Goal: Check status: Check status

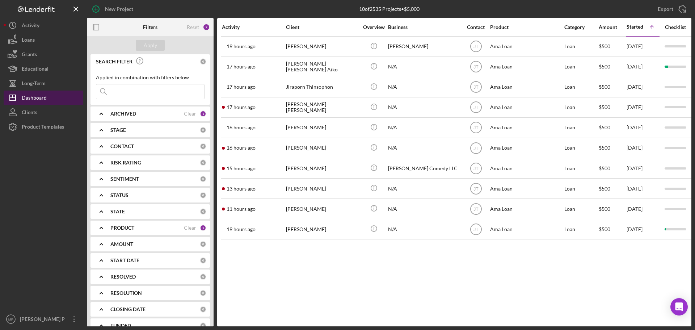
click at [38, 98] on div "Dashboard" at bounding box center [34, 98] width 25 height 16
click at [39, 98] on div "Dashboard" at bounding box center [34, 98] width 25 height 16
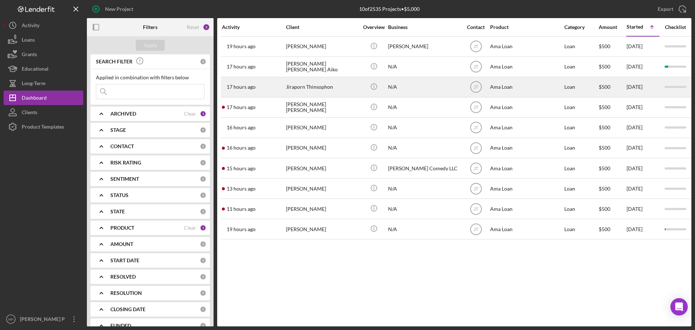
click at [317, 87] on div "Jiraporn Thinsophon" at bounding box center [322, 86] width 72 height 19
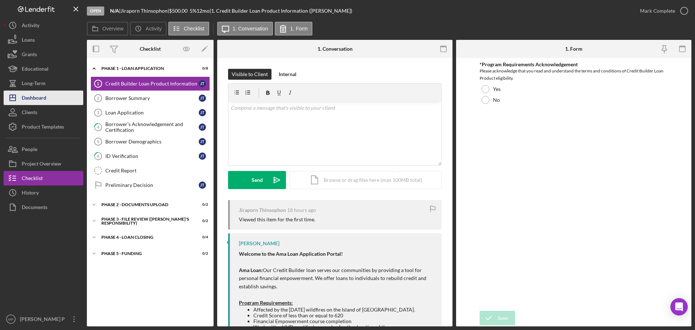
click at [26, 98] on div "Dashboard" at bounding box center [34, 98] width 25 height 16
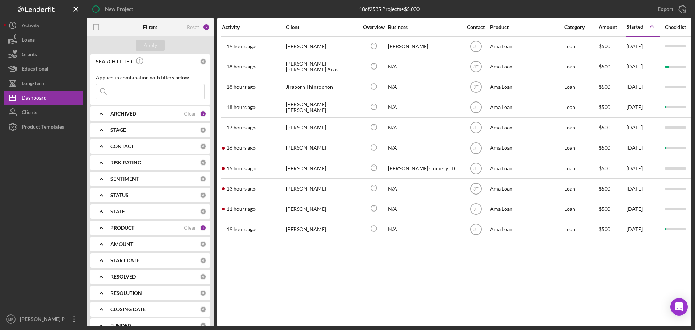
click at [119, 116] on b "ARCHIVED" at bounding box center [123, 114] width 26 height 6
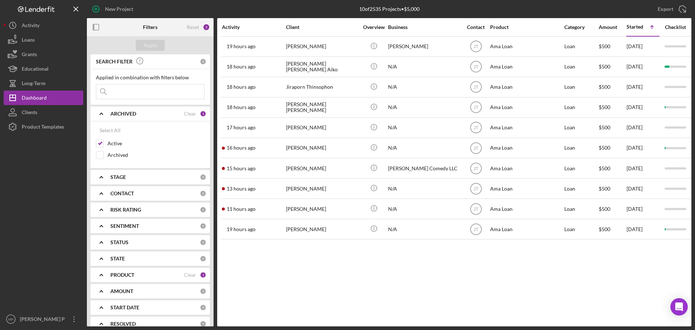
click at [119, 116] on b "ARCHIVED" at bounding box center [123, 114] width 26 height 6
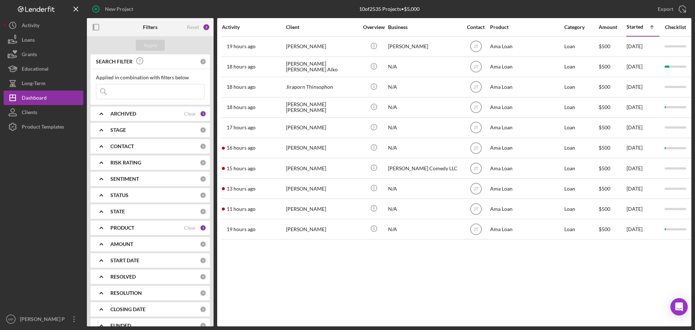
click at [117, 147] on b "CONTACT" at bounding box center [122, 146] width 24 height 6
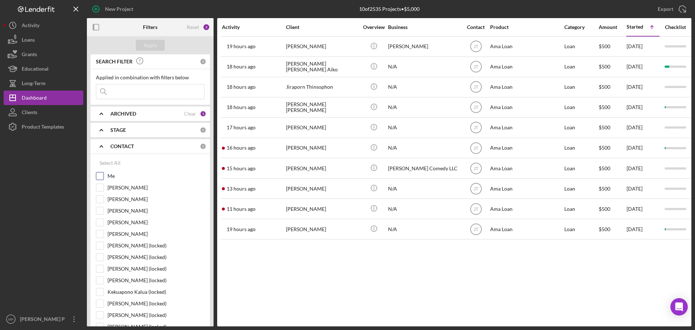
click at [100, 175] on input "Me" at bounding box center [99, 175] width 7 height 7
checkbox input "true"
click at [126, 141] on div "CONTACT Clear 1" at bounding box center [158, 146] width 96 height 14
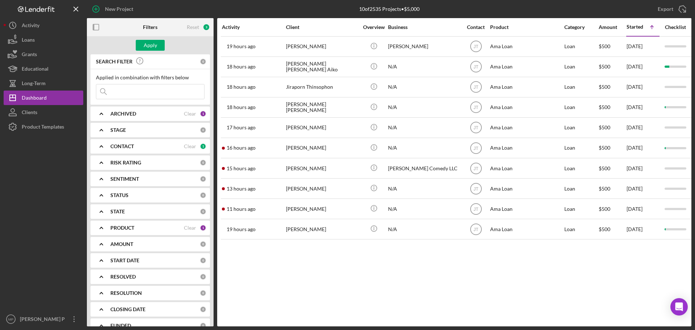
click at [131, 229] on b "PRODUCT" at bounding box center [122, 228] width 24 height 6
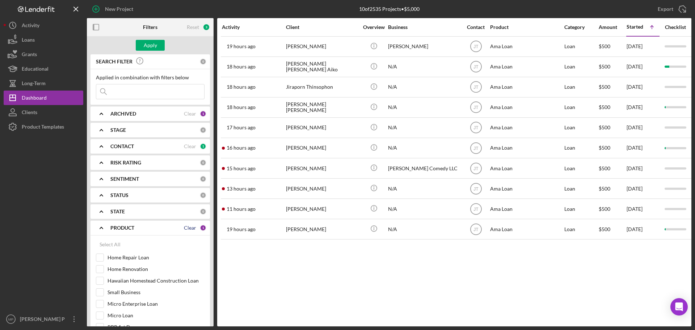
click at [185, 227] on div "Clear" at bounding box center [190, 228] width 12 height 6
checkbox input "false"
click at [148, 46] on div "Apply" at bounding box center [150, 45] width 13 height 11
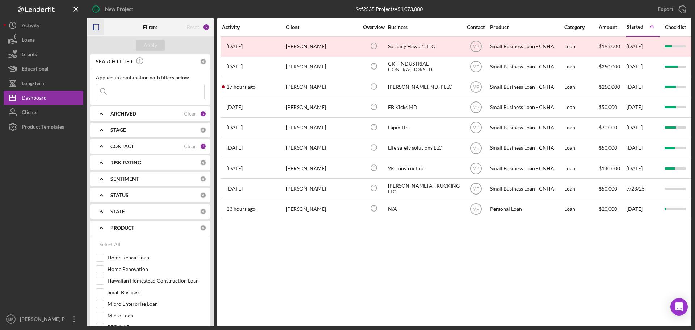
click at [97, 26] on icon "button" at bounding box center [96, 27] width 16 height 16
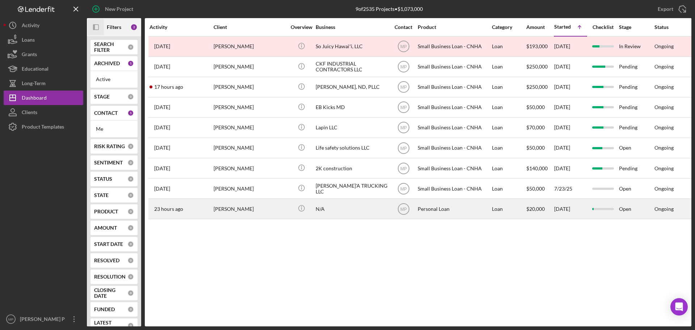
click at [224, 210] on div "[PERSON_NAME]" at bounding box center [250, 208] width 72 height 19
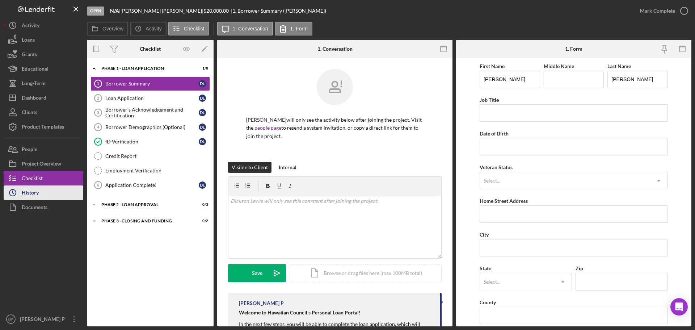
click at [42, 194] on button "Icon/History History" at bounding box center [44, 192] width 80 height 14
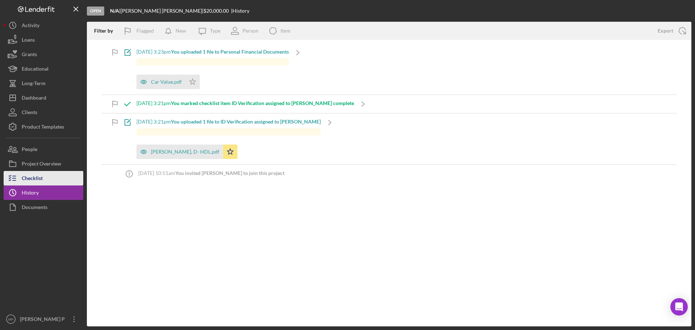
click at [45, 180] on button "Checklist" at bounding box center [44, 178] width 80 height 14
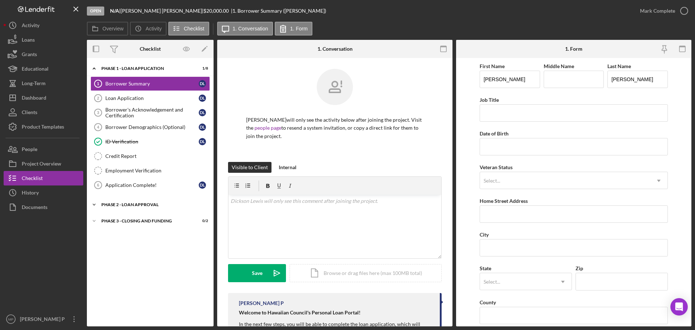
click at [153, 204] on div "Phase 2 - Loan Approval" at bounding box center [152, 204] width 103 height 4
click at [160, 222] on div "Personal Financial Documents" at bounding box center [157, 220] width 104 height 6
